Goal: Register for event/course

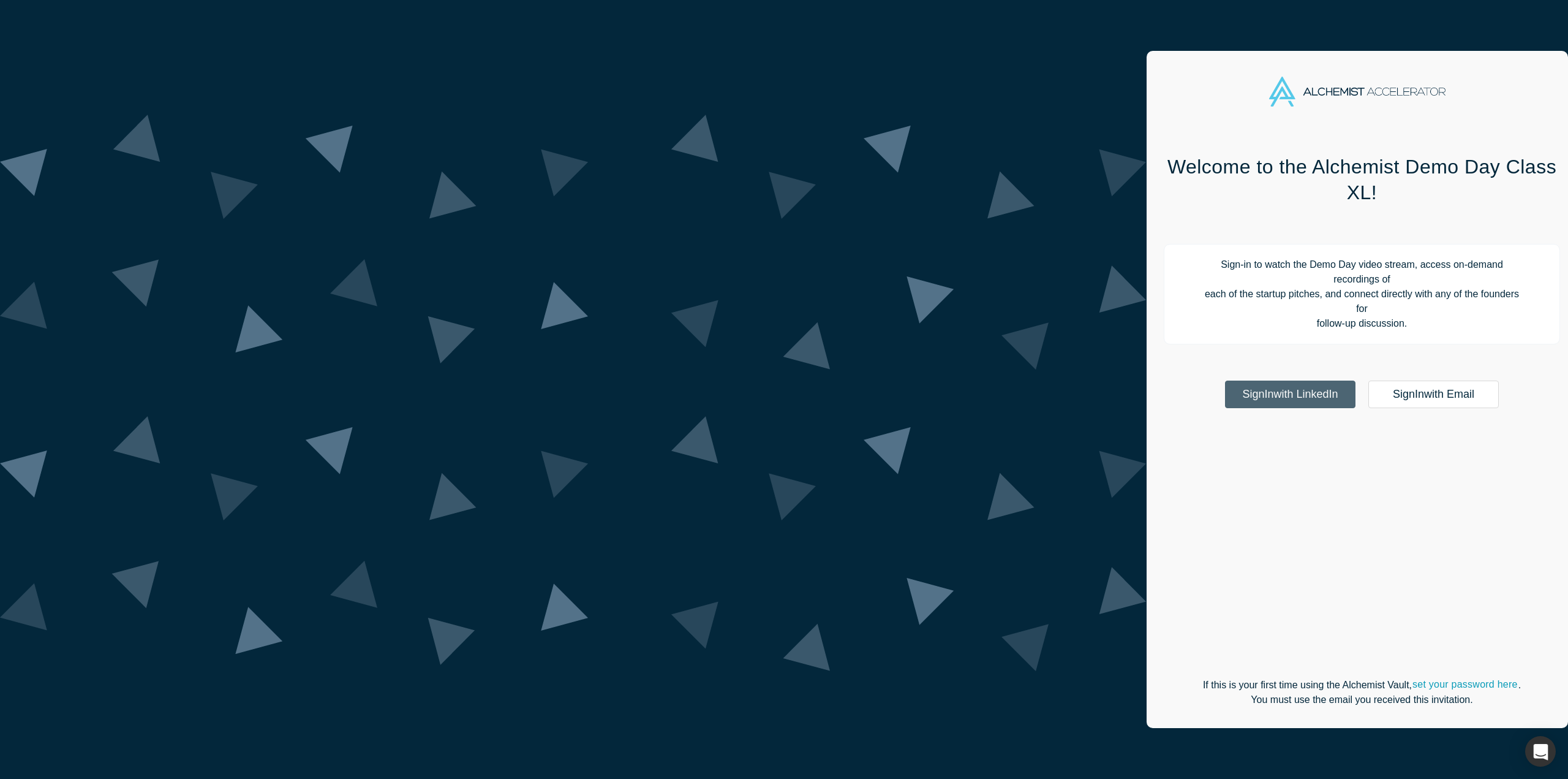
click at [1225, 380] on link "Sign In with LinkedIn" at bounding box center [1291, 394] width 131 height 27
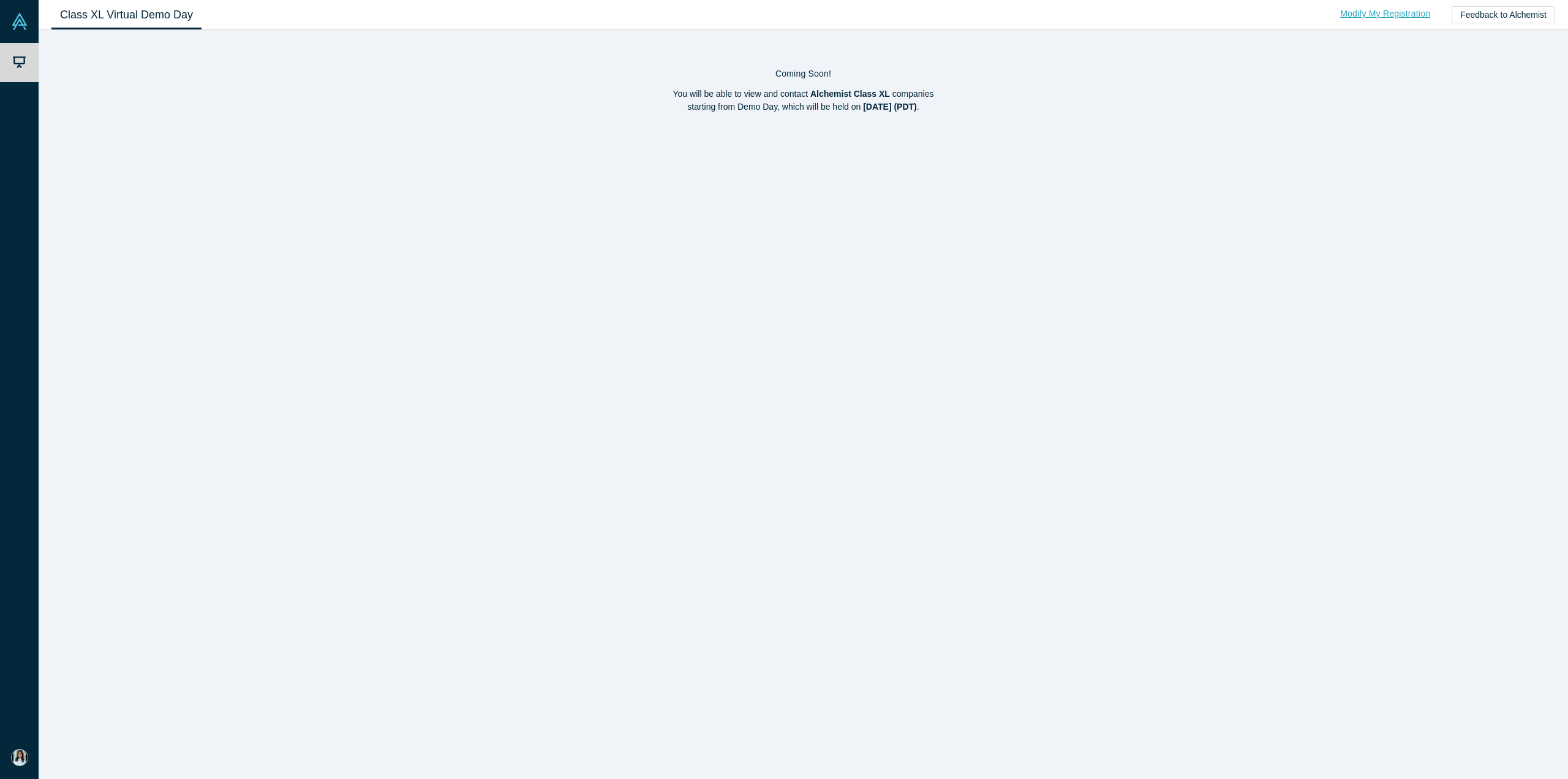
click at [1393, 14] on link "Modify My Registration" at bounding box center [1385, 14] width 115 height 21
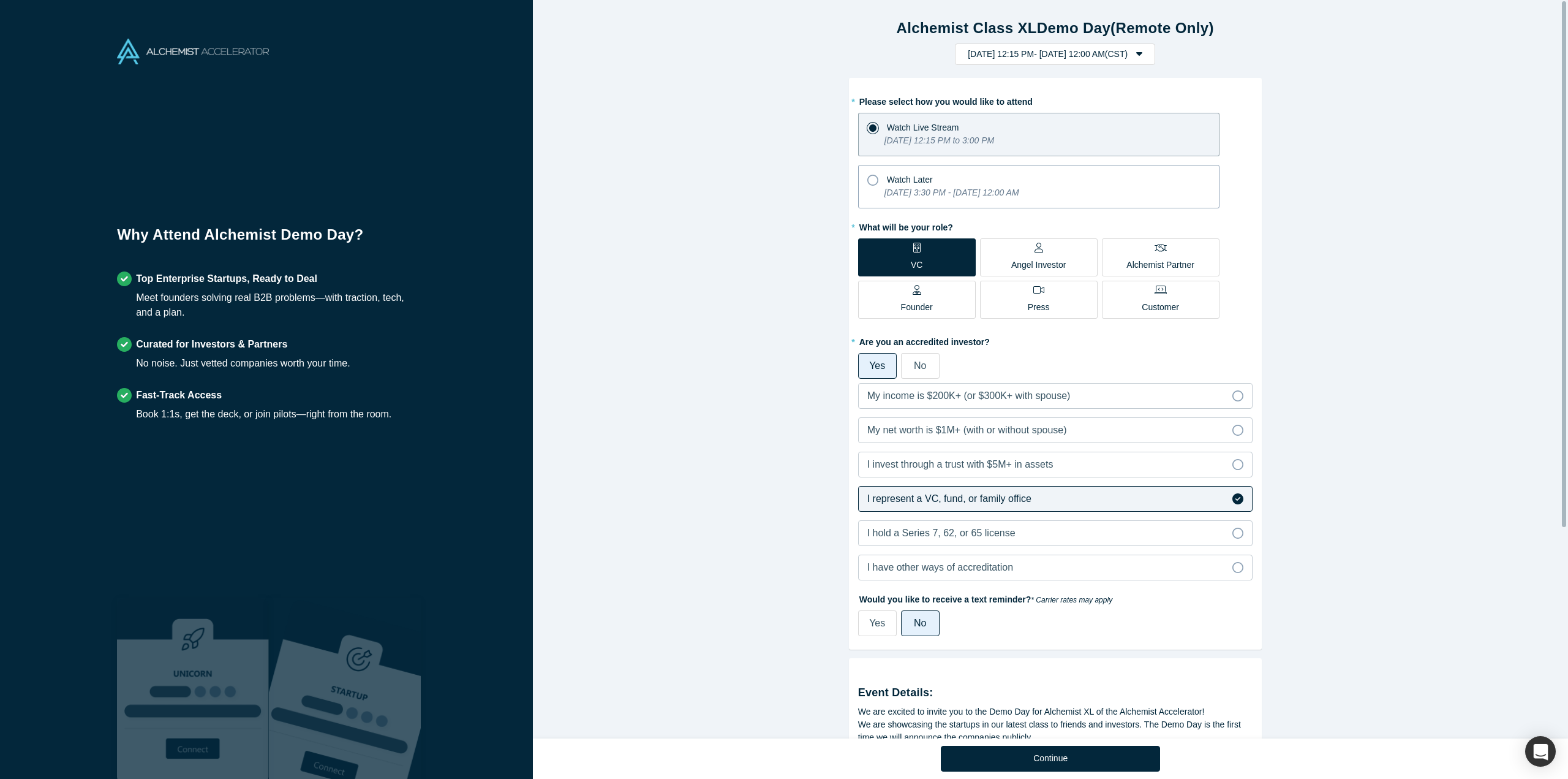
click at [916, 188] on icon "[DATE] 3:30 PM - [DATE] 12:00 AM" at bounding box center [951, 193] width 135 height 10
click at [0, 0] on input "Watch Later [DATE] 3:30 PM - [DATE] 12:00 AM" at bounding box center [0, 0] width 0 height 0
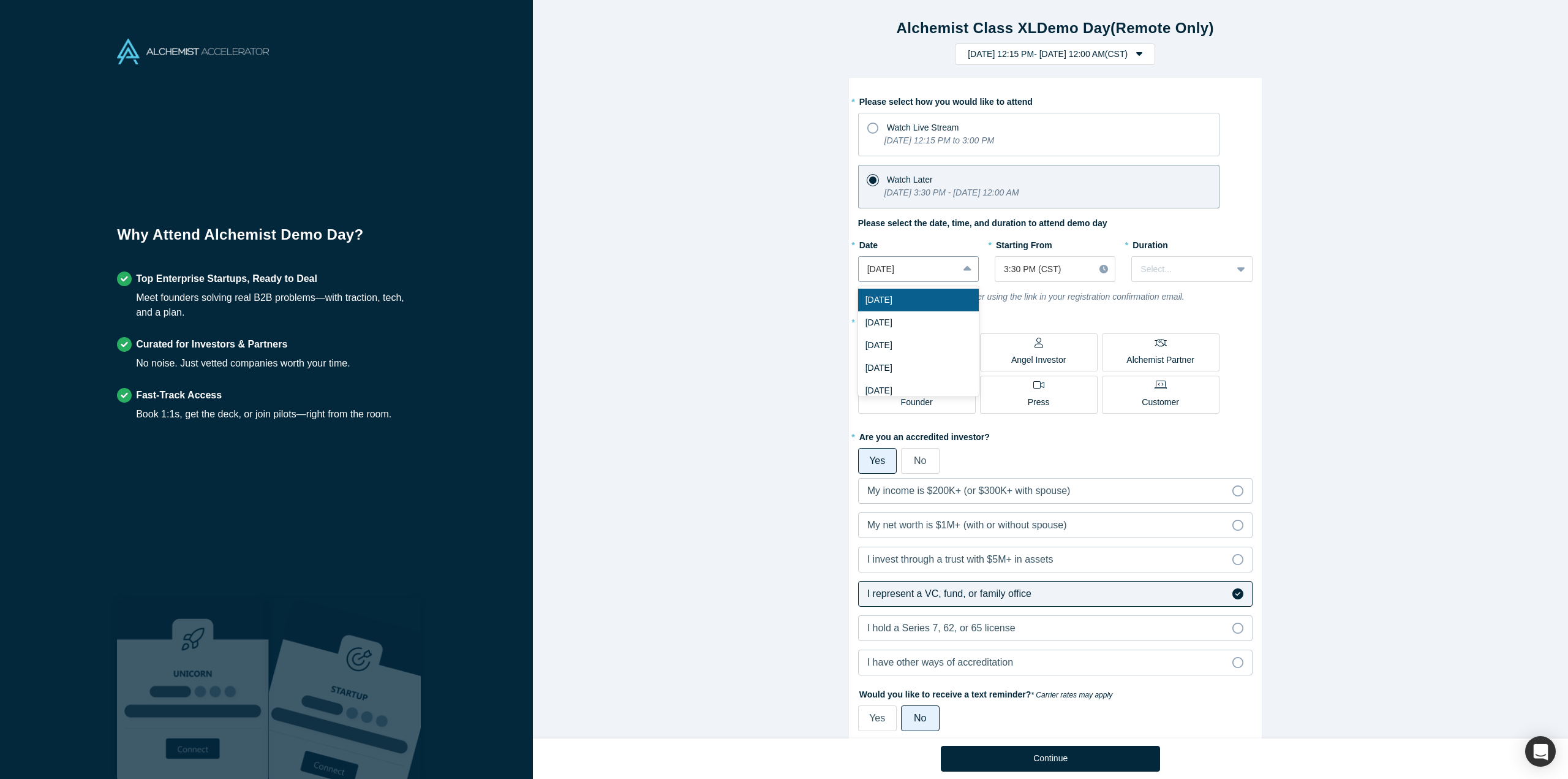
click at [931, 270] on div at bounding box center [908, 269] width 82 height 15
click at [916, 317] on div "[DATE]" at bounding box center [918, 322] width 120 height 23
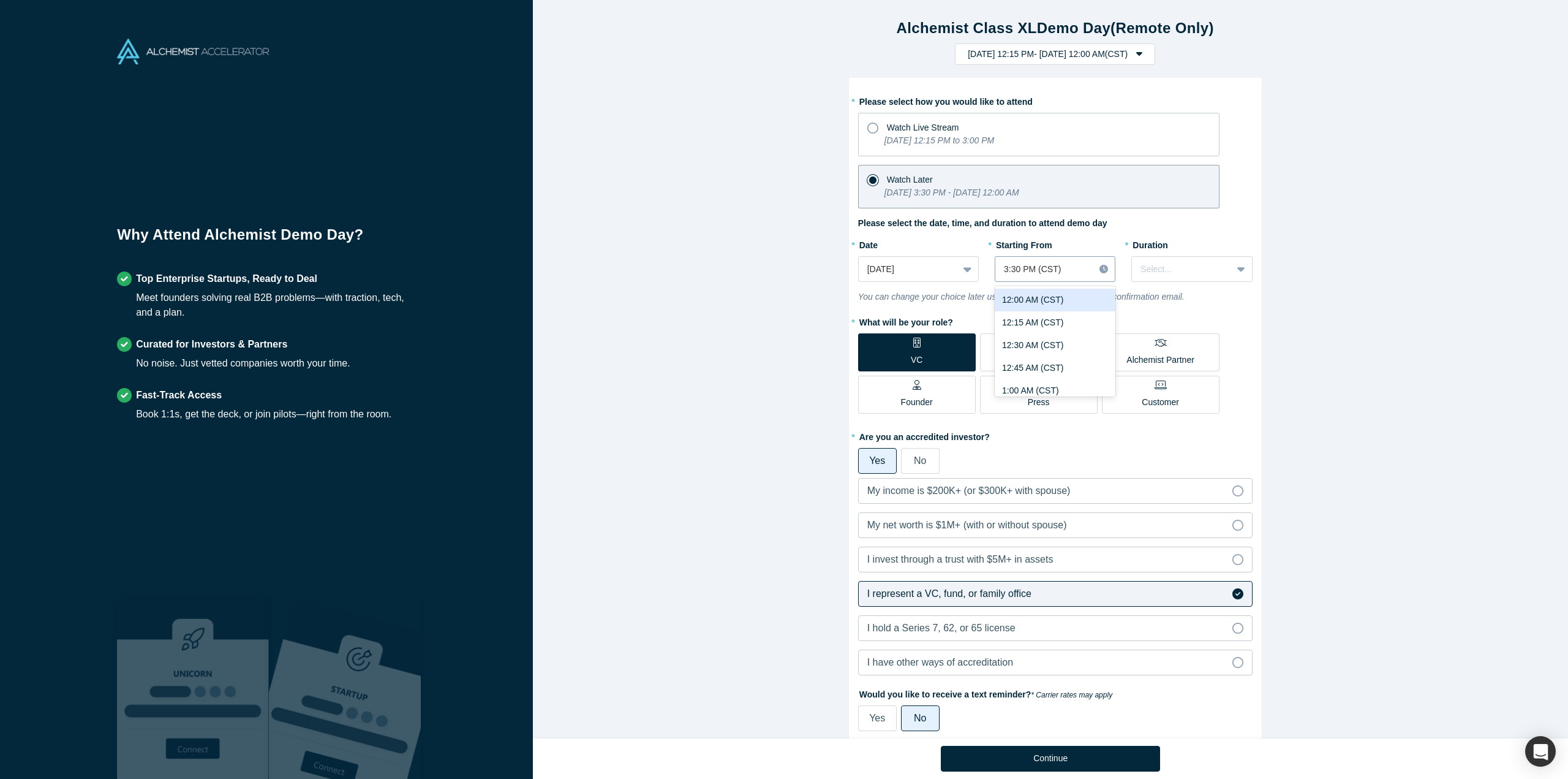
click at [1071, 266] on div at bounding box center [1044, 269] width 81 height 15
click at [1043, 380] on div "11:00 AM (CST)" at bounding box center [1055, 378] width 120 height 23
click at [1072, 266] on div at bounding box center [1044, 269] width 81 height 15
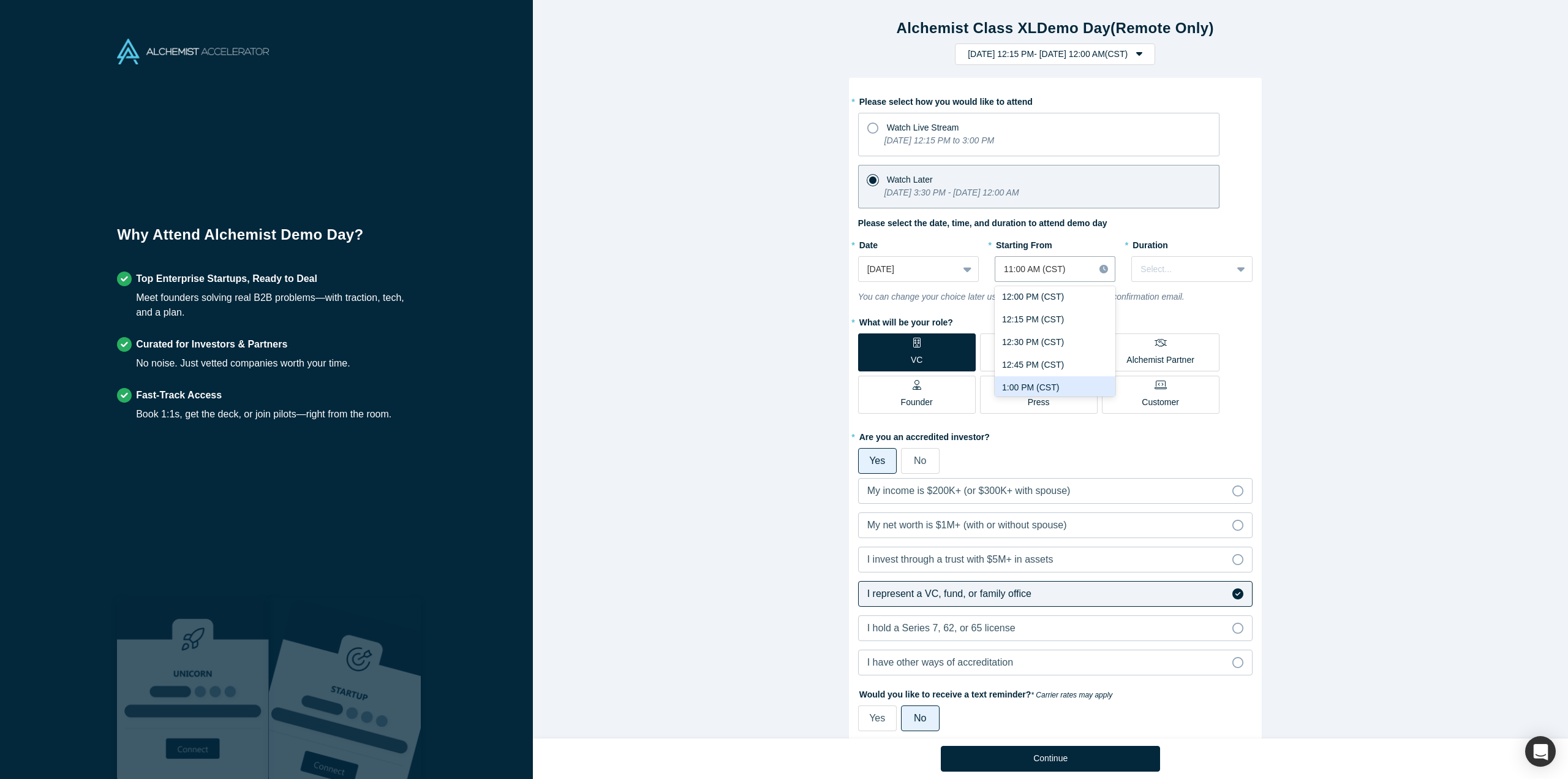
click at [1067, 384] on div "1:00 PM (CST)" at bounding box center [1055, 387] width 120 height 23
click at [1358, 336] on div "Alchemist Class XL Demo Day (Remote Only) [DATE] 12:15 PM - [DATE] 12:00 AM ( C…" at bounding box center [1055, 373] width 1044 height 748
click at [1196, 272] on div at bounding box center [1181, 269] width 82 height 15
click at [1179, 380] on div "3 hours" at bounding box center [1191, 383] width 120 height 23
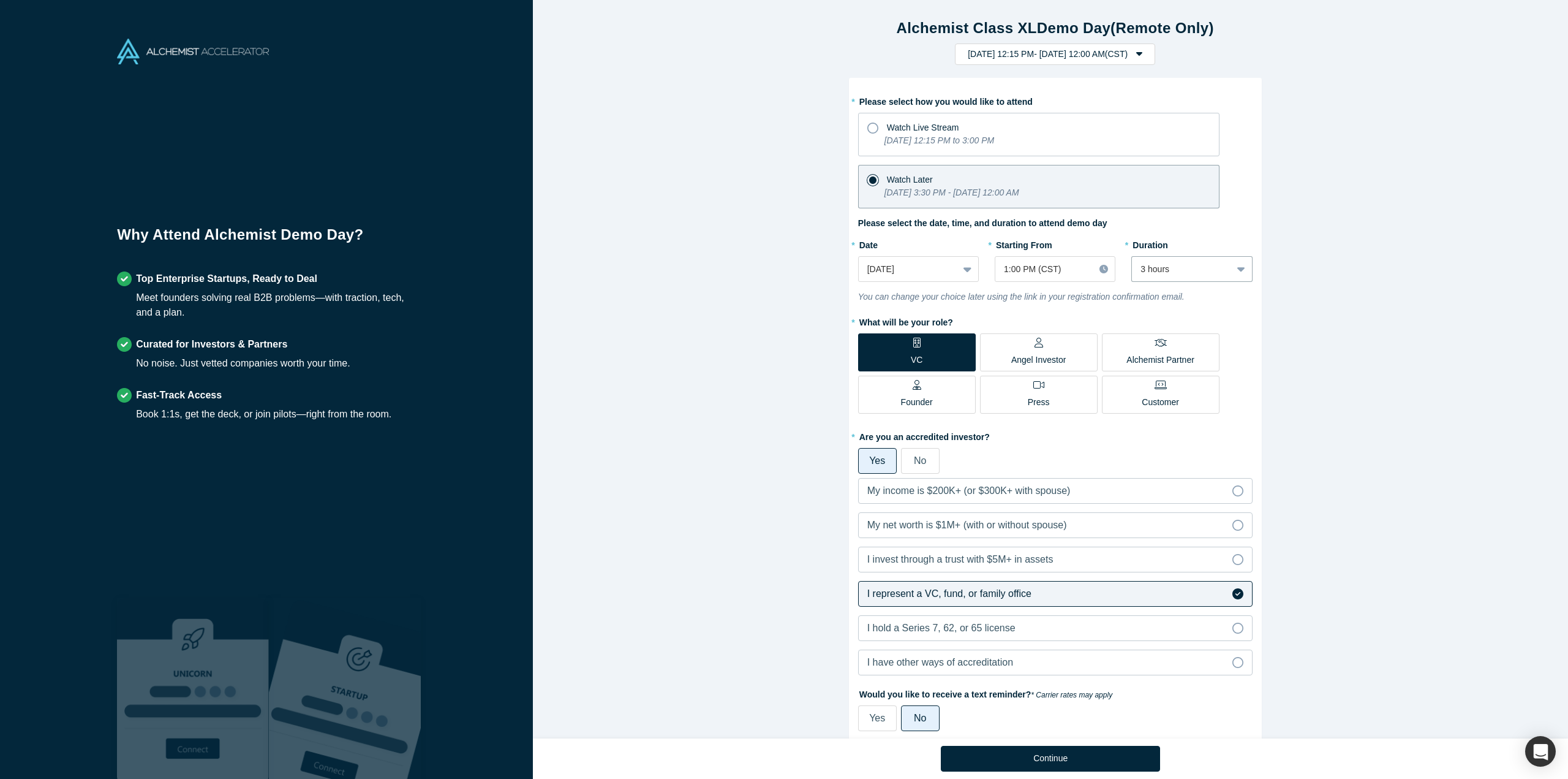
click at [1364, 400] on div "Alchemist Class XL Demo Day (Remote Only) [DATE] 12:15 PM - [DATE] 12:00 AM ( C…" at bounding box center [1055, 373] width 1044 height 748
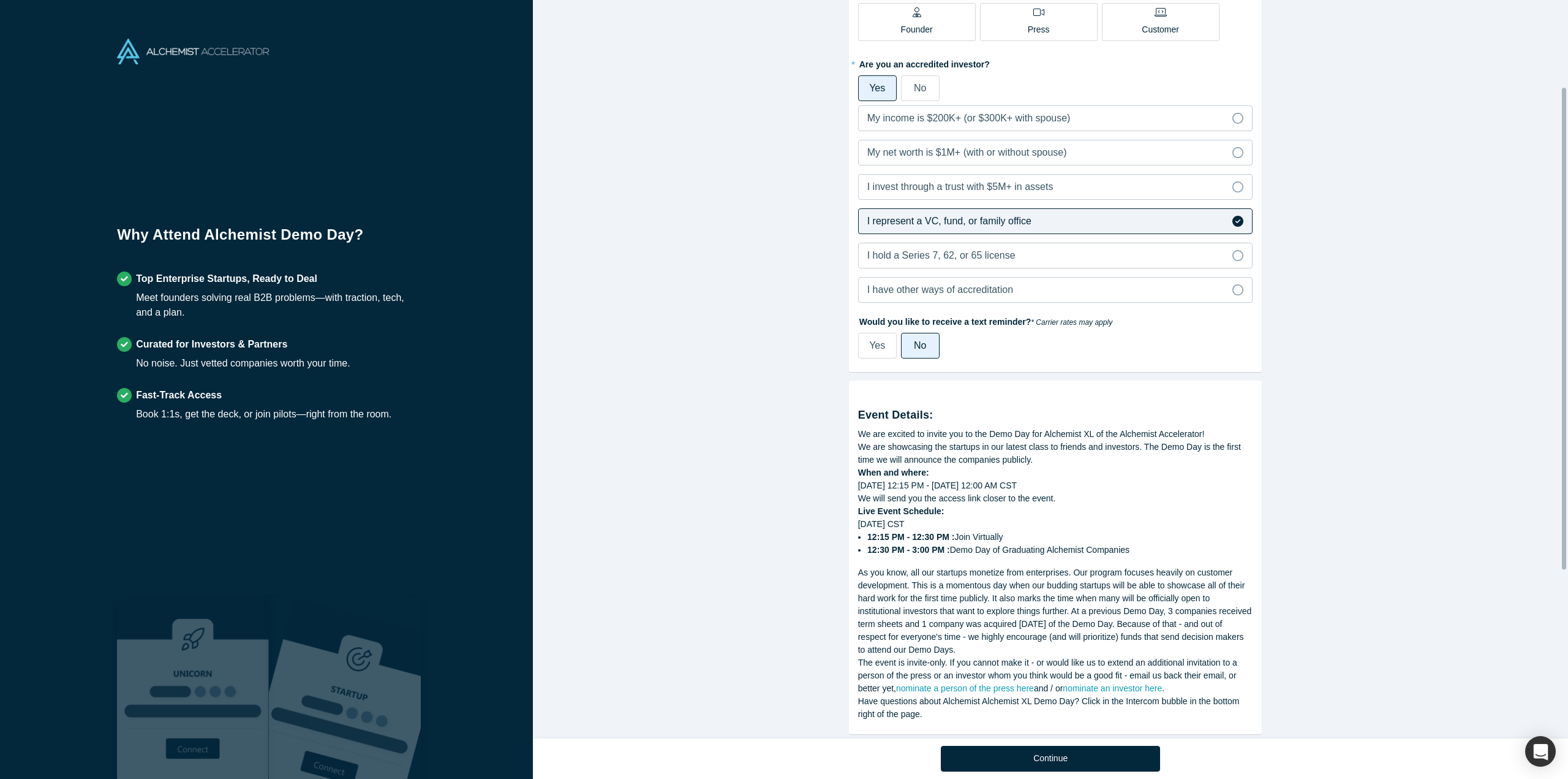
scroll to position [390, 0]
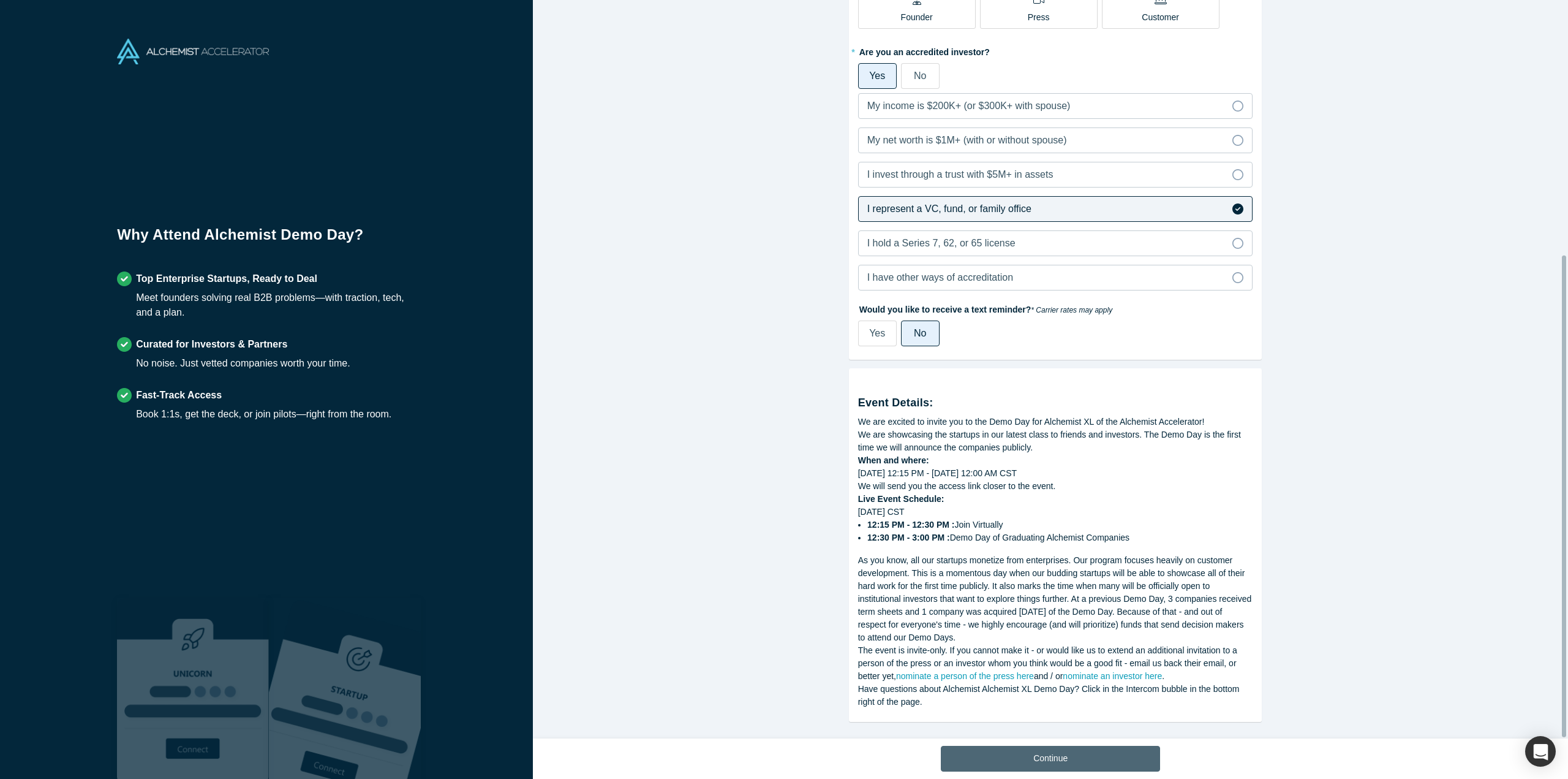
click at [1030, 761] on button "Continue" at bounding box center [1050, 759] width 219 height 25
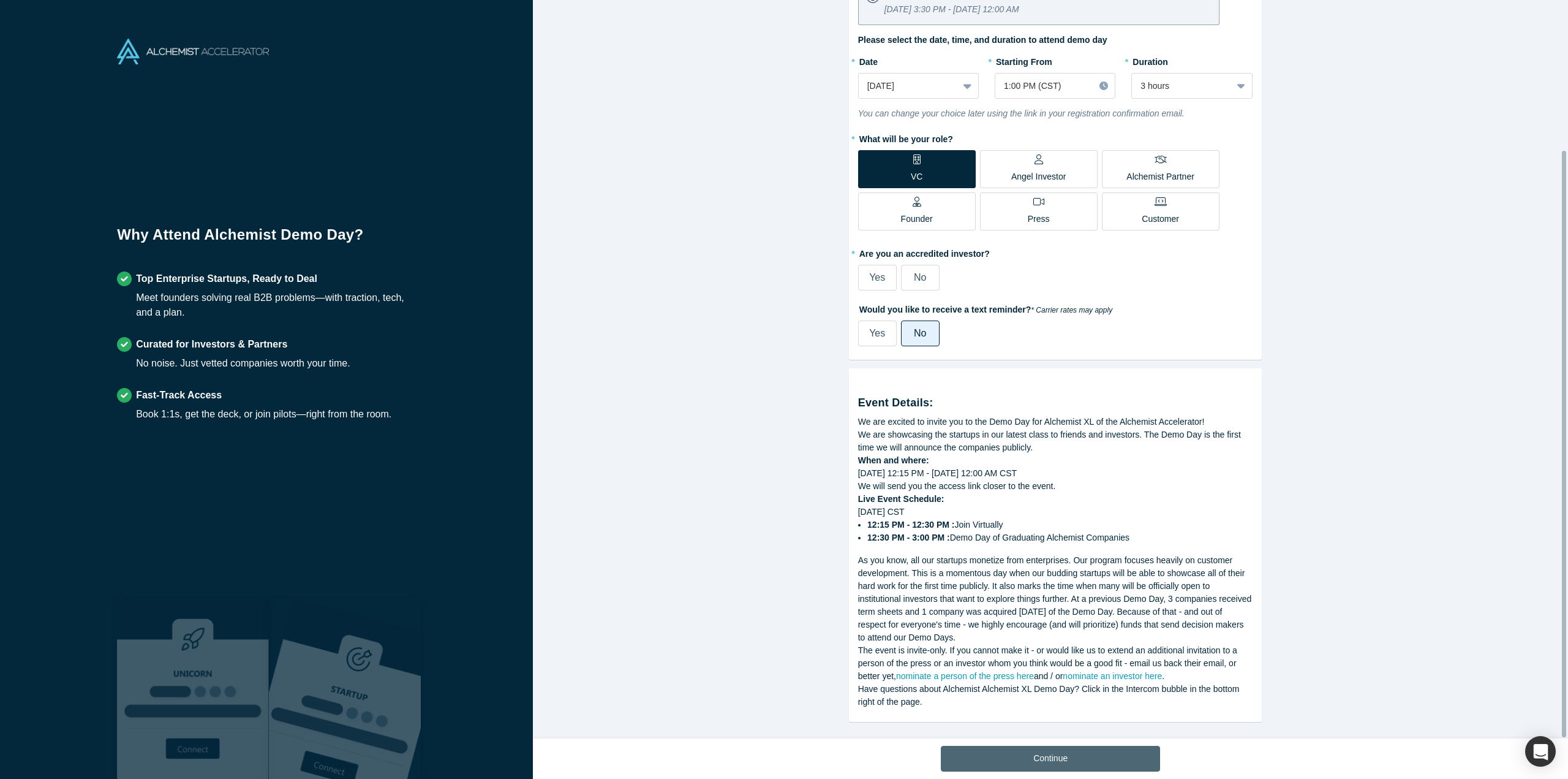
scroll to position [188, 0]
